Goal: Task Accomplishment & Management: Use online tool/utility

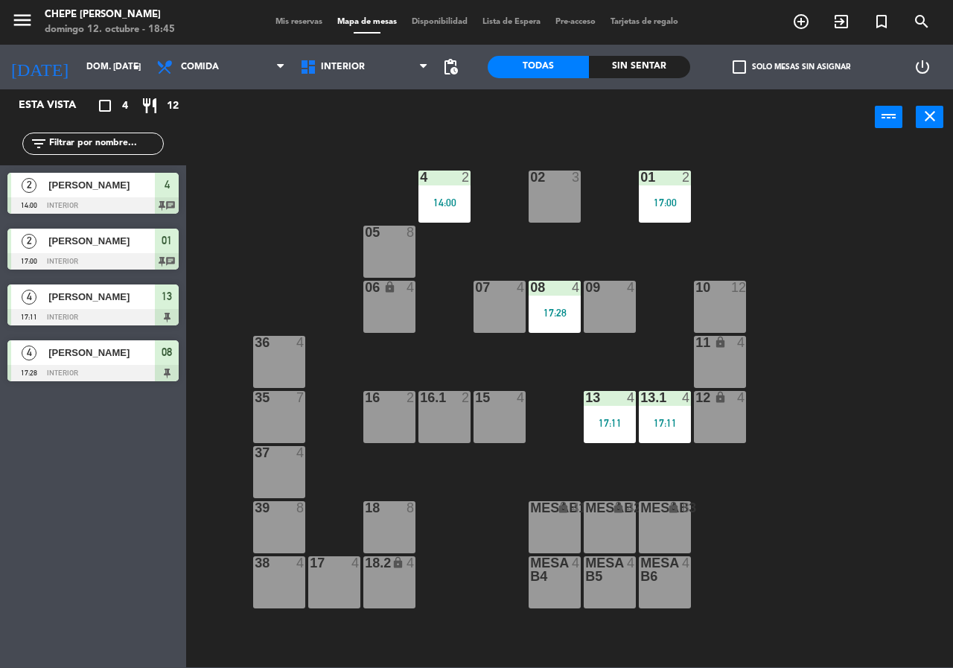
click at [74, 202] on div "2 [PERSON_NAME] 14:00 Interior 4 chat" at bounding box center [93, 193] width 186 height 56
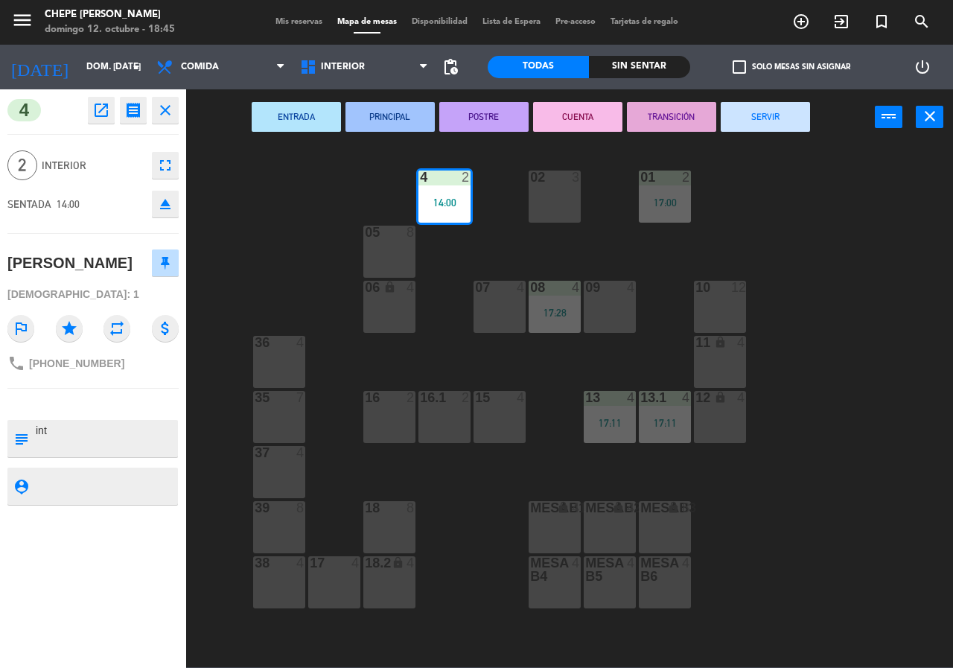
click at [748, 119] on button "SERVIR" at bounding box center [765, 117] width 89 height 30
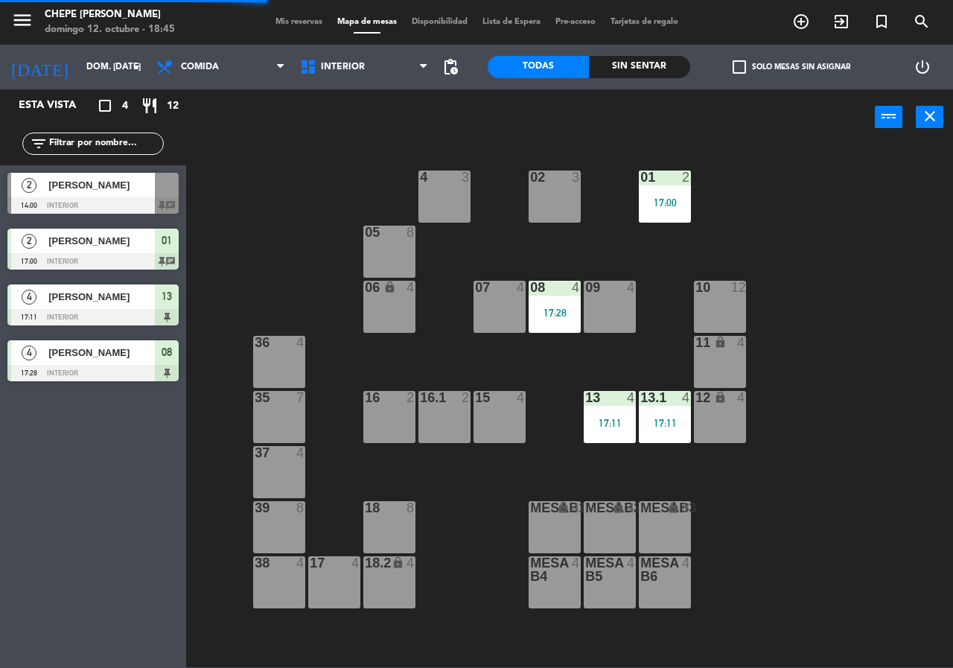
drag, startPoint x: 658, startPoint y: 191, endPoint x: 677, endPoint y: 213, distance: 29.6
click at [659, 193] on div "01 2 17:00" at bounding box center [665, 197] width 52 height 52
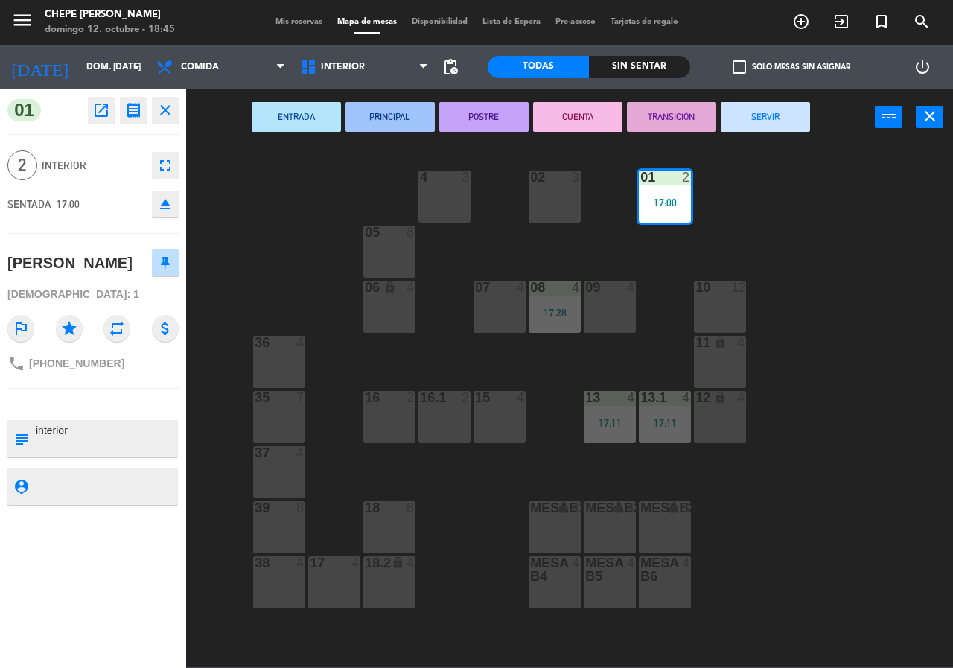
click at [798, 120] on button "SERVIR" at bounding box center [765, 117] width 89 height 30
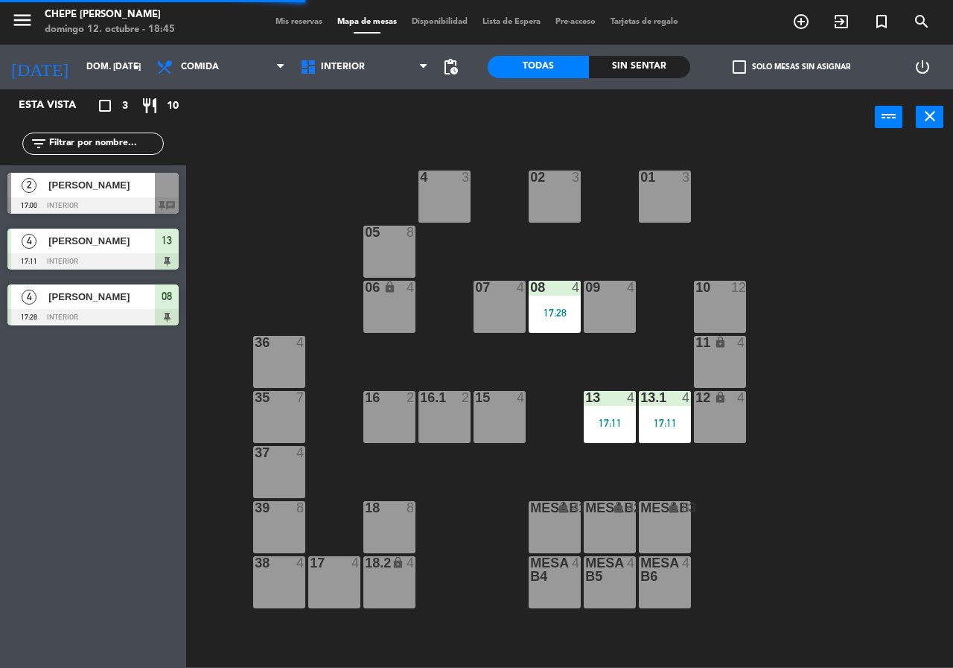
click at [542, 314] on div "17:28" at bounding box center [555, 313] width 52 height 10
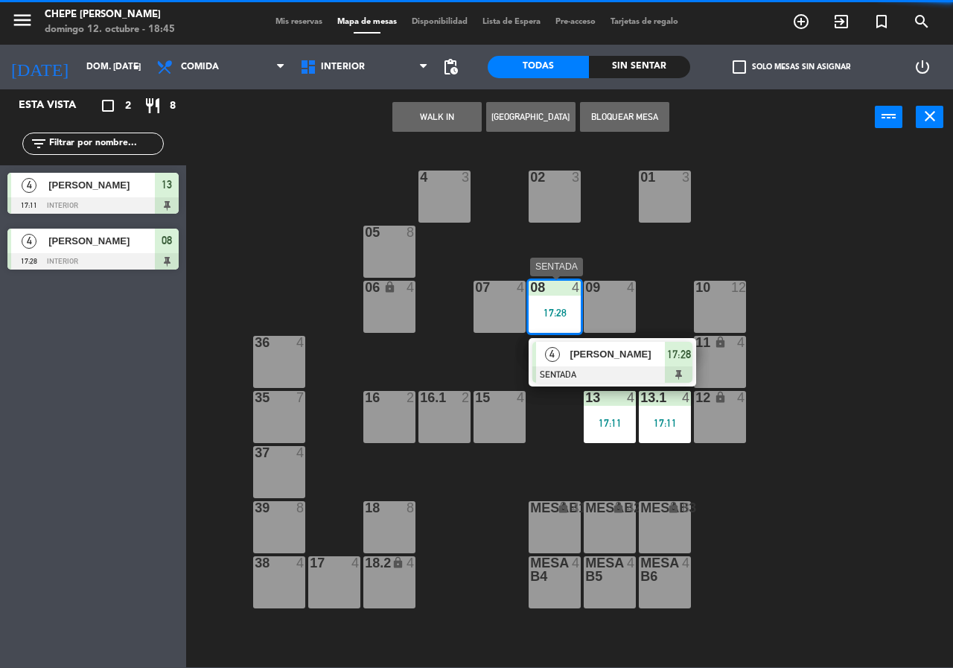
click at [597, 357] on span "[PERSON_NAME]" at bounding box center [617, 354] width 95 height 16
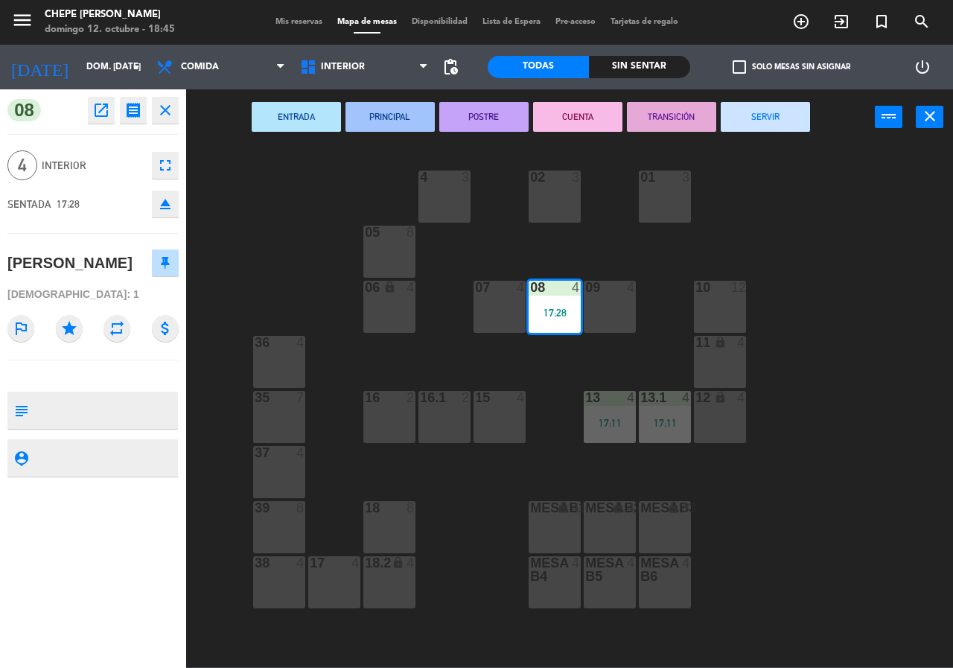
drag, startPoint x: 779, startPoint y: 118, endPoint x: 660, endPoint y: 302, distance: 218.6
click at [782, 119] on button "SERVIR" at bounding box center [765, 117] width 89 height 30
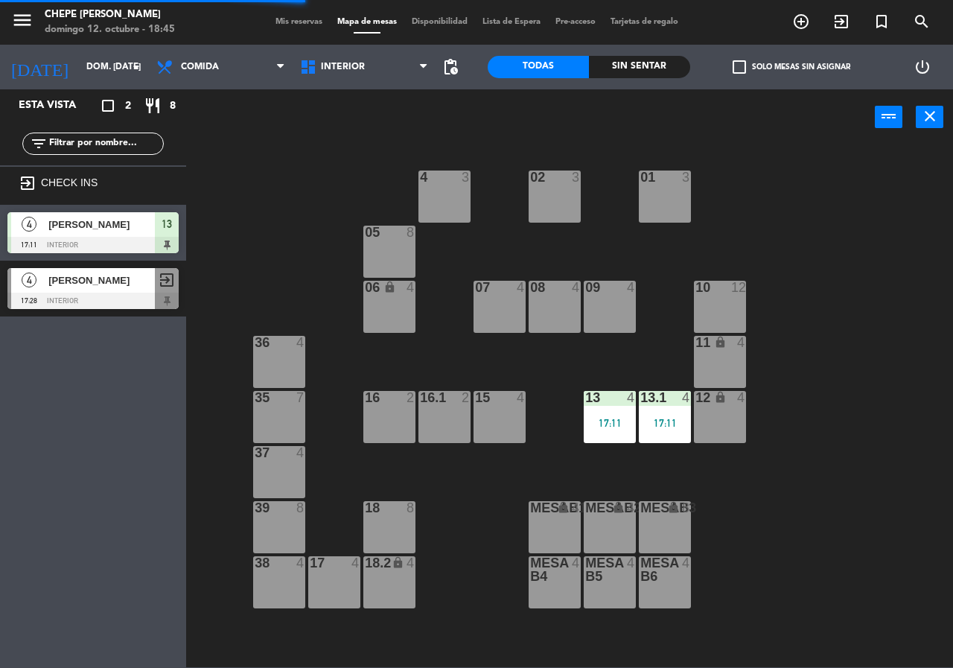
click at [667, 399] on div at bounding box center [665, 397] width 25 height 13
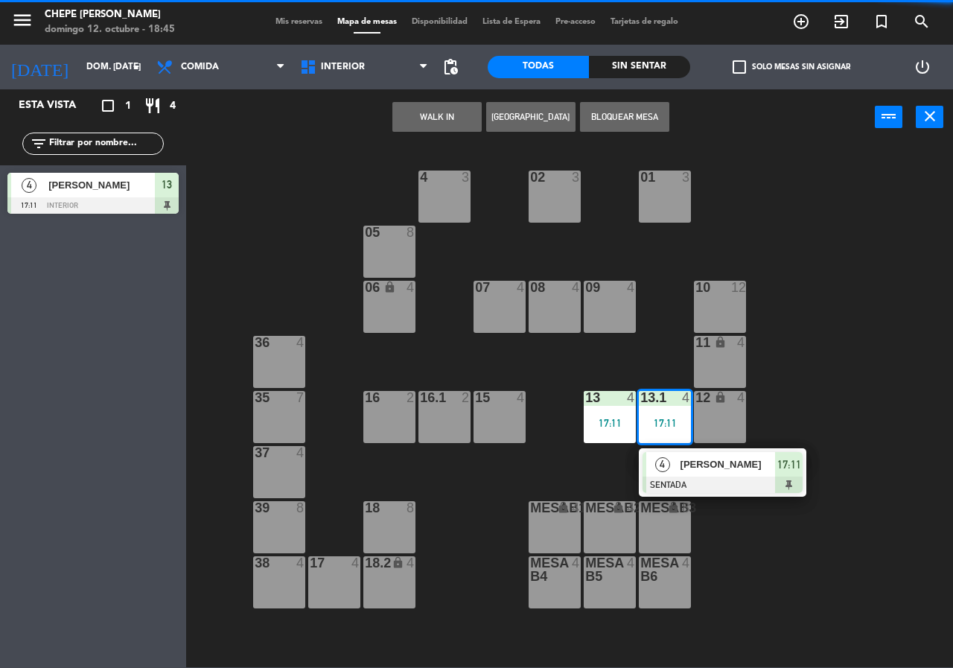
click at [723, 504] on div "02 3 4 3 01 3 05 8 06 lock 4 07 4 09 4 10 12 08 4 11 lock 4 36 4 16 2 15 4 13 4…" at bounding box center [574, 405] width 757 height 523
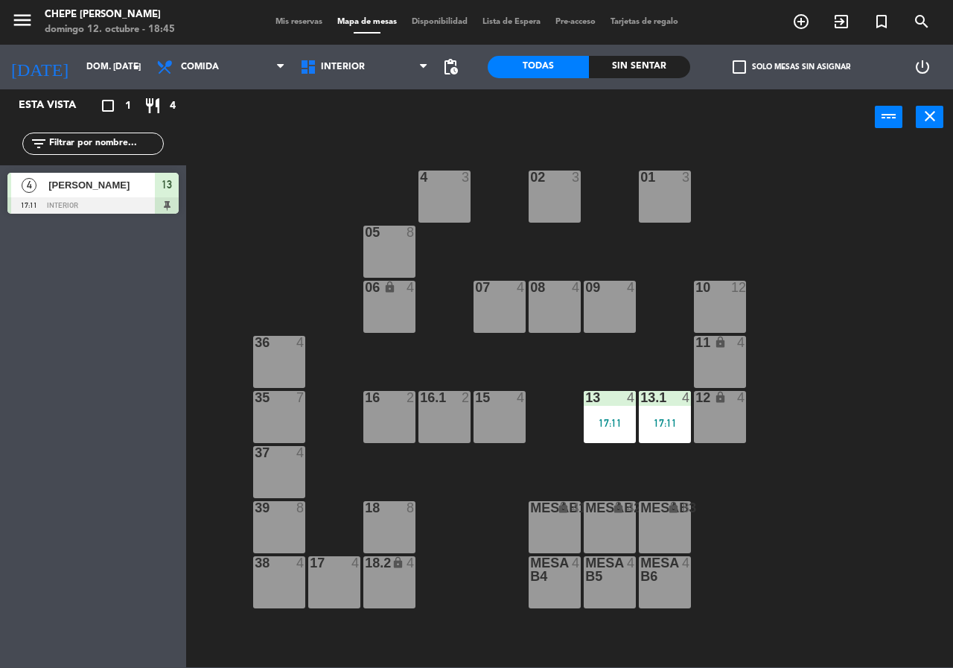
drag, startPoint x: 635, startPoint y: 425, endPoint x: 654, endPoint y: 430, distance: 19.5
click at [638, 425] on div "02 3 4 3 01 3 05 8 06 lock 4 07 4 09 4 10 12 08 4 11 lock 4 36 4 16 2 15 4 13 4…" at bounding box center [574, 405] width 757 height 523
click at [659, 409] on div "13.1 4 17:11" at bounding box center [665, 417] width 52 height 52
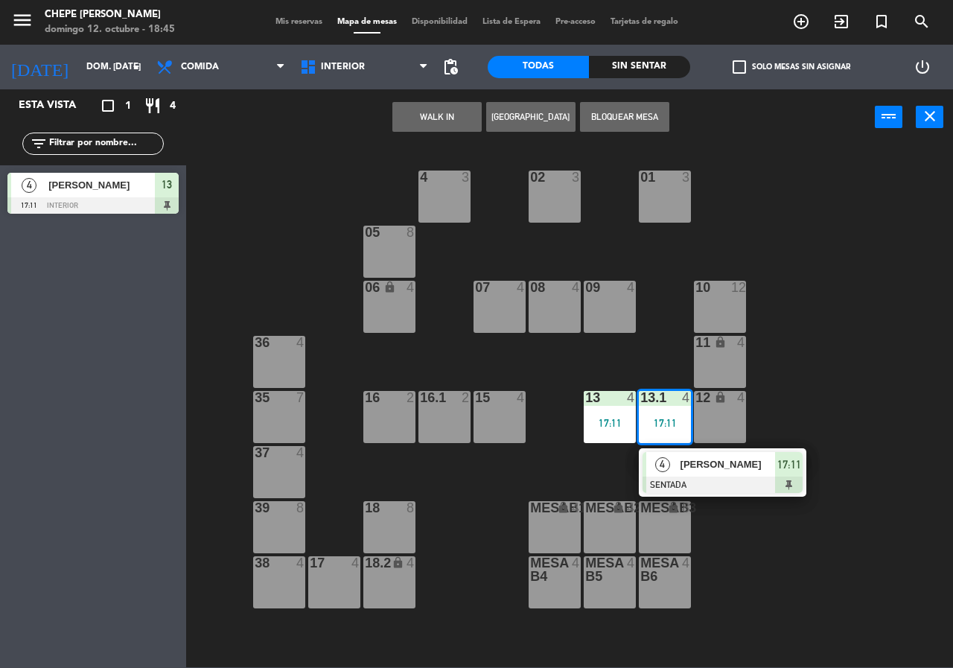
click at [684, 466] on span "[PERSON_NAME]" at bounding box center [728, 465] width 95 height 16
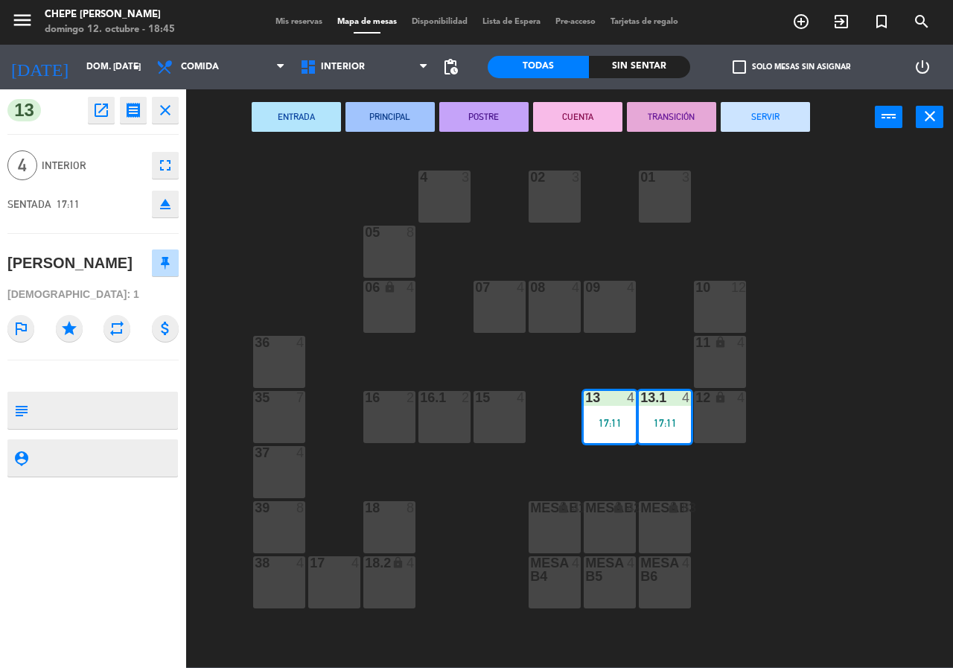
click at [774, 127] on button "SERVIR" at bounding box center [765, 117] width 89 height 30
